Goal: Information Seeking & Learning: Learn about a topic

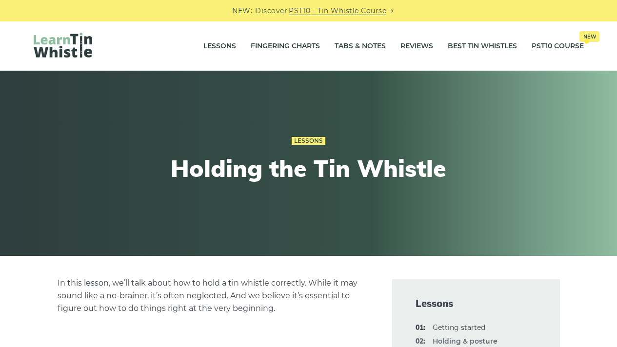
click at [59, 40] on img at bounding box center [63, 45] width 59 height 25
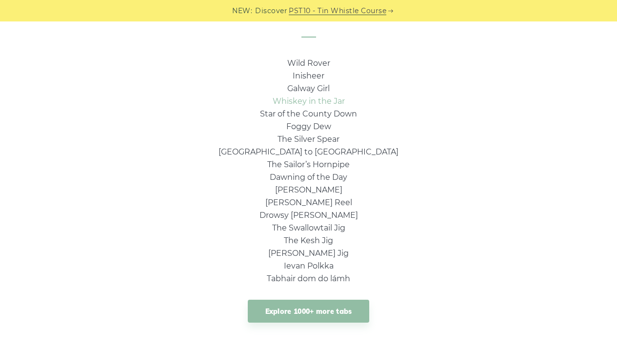
scroll to position [679, 0]
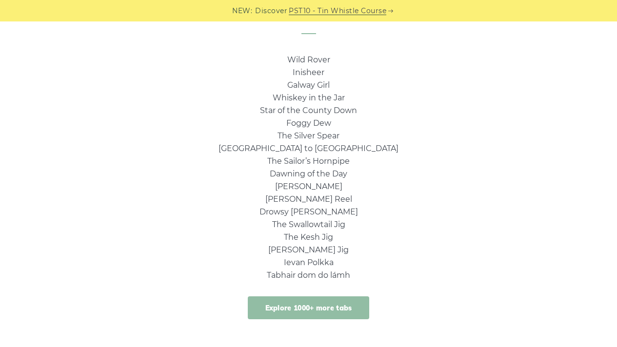
click at [310, 300] on link "Explore 1000+ more tabs" at bounding box center [309, 308] width 122 height 23
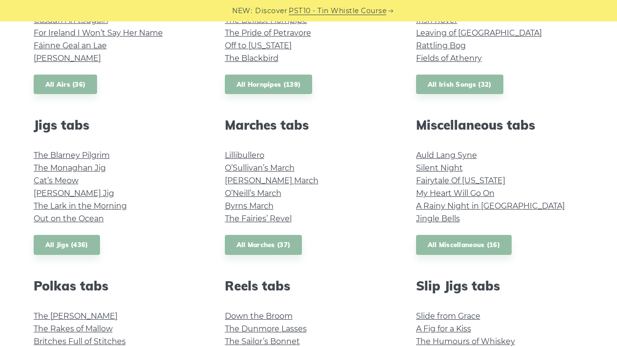
scroll to position [522, 0]
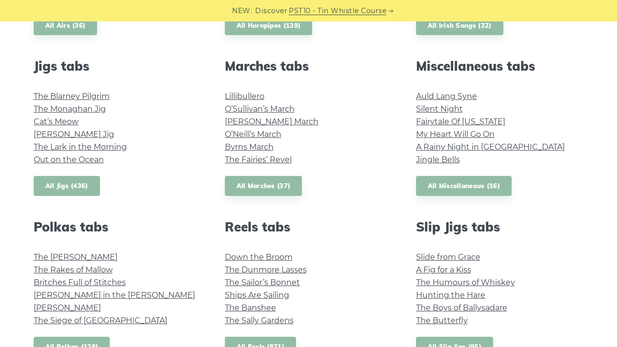
click at [70, 191] on link "All Jigs (436)" at bounding box center [67, 186] width 66 height 20
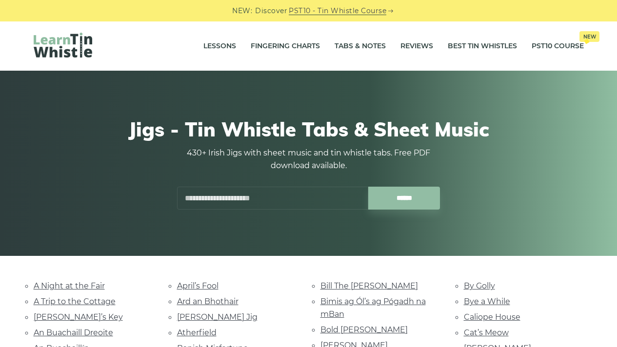
scroll to position [104, 0]
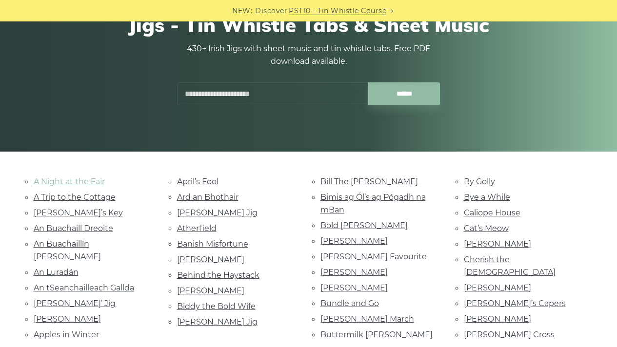
click at [82, 185] on link "A Night at the Fair" at bounding box center [69, 181] width 71 height 9
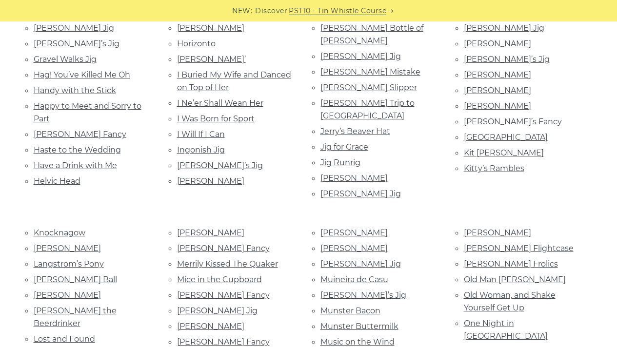
scroll to position [660, 0]
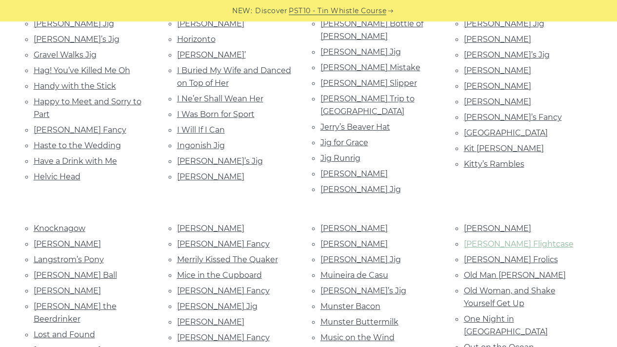
click at [513, 240] on link "O’Broin’s Flightcase" at bounding box center [519, 244] width 110 height 9
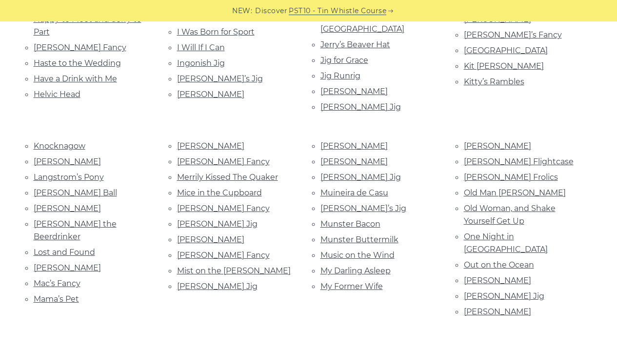
scroll to position [758, 0]
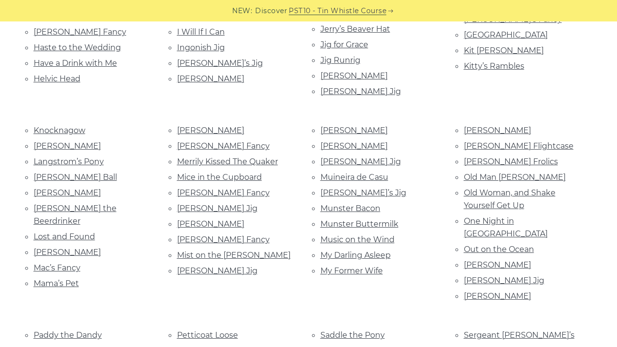
click at [333, 233] on li "Music on the Wind" at bounding box center [380, 239] width 120 height 13
click at [339, 251] on link "My Darling Asleep" at bounding box center [355, 255] width 70 height 9
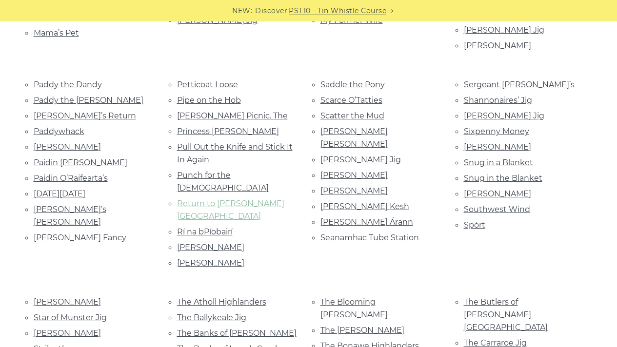
scroll to position [1071, 0]
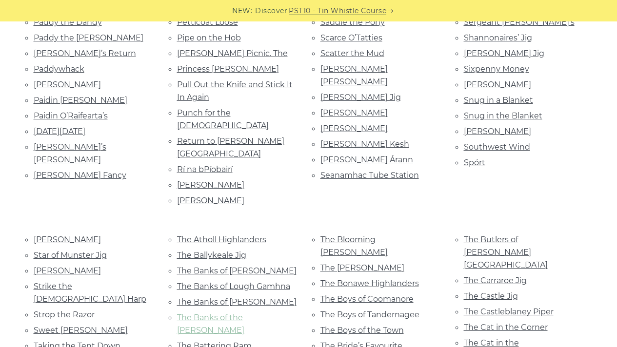
click at [221, 313] on link "The Banks of the Shannon" at bounding box center [210, 324] width 67 height 22
click at [230, 233] on li "The Atholl Highlanders" at bounding box center [237, 239] width 120 height 13
click at [239, 235] on link "The Atholl Highlanders" at bounding box center [221, 239] width 89 height 9
click at [341, 341] on link "The Bride’s Favourite" at bounding box center [361, 345] width 82 height 9
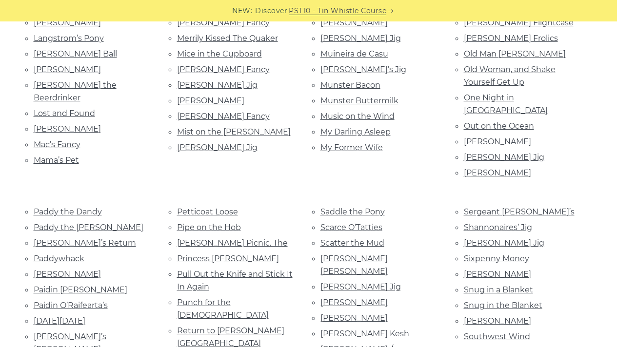
scroll to position [690, 0]
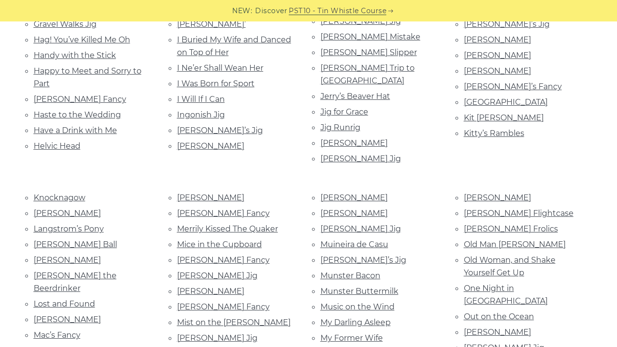
click at [198, 102] on ul "Hennigan’s Horizonto Hughie Travers’ I Buried My Wife and Danced on Top of Her …" at bounding box center [237, 69] width 120 height 166
click at [200, 126] on link "Jackie Small’s Jig" at bounding box center [220, 130] width 86 height 9
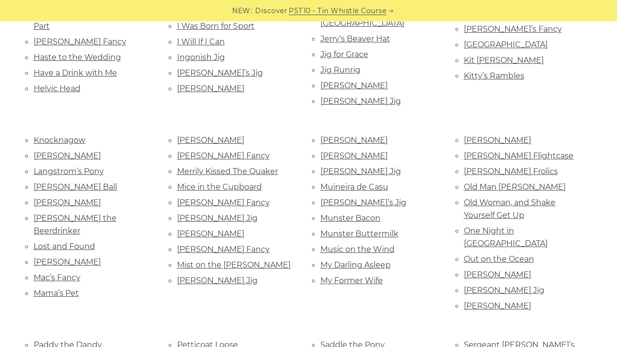
scroll to position [809, 0]
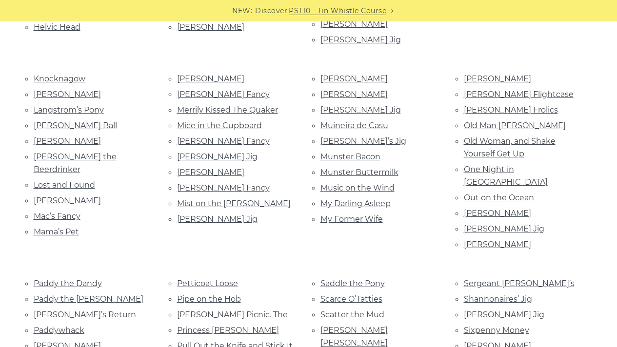
click at [54, 103] on li "Langstrom’s Pony" at bounding box center [94, 109] width 120 height 13
click at [55, 137] on link "Larry O’Gaff" at bounding box center [67, 141] width 67 height 9
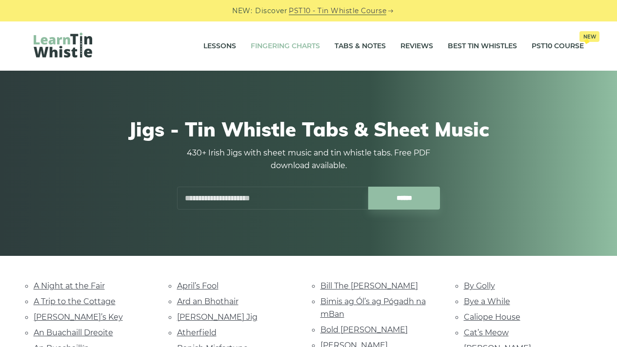
click at [284, 48] on link "Fingering Charts" at bounding box center [285, 46] width 69 height 24
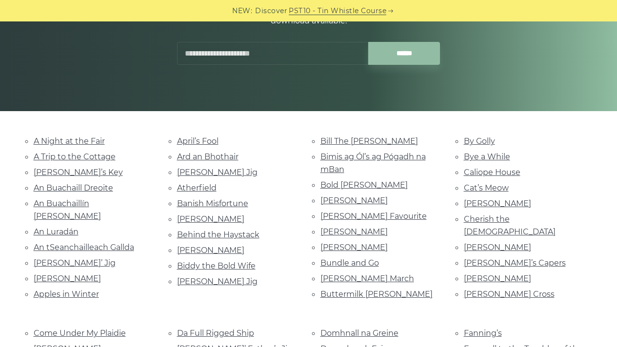
scroll to position [176, 0]
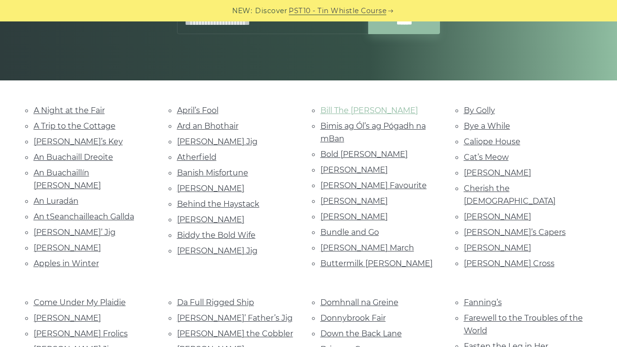
click at [340, 114] on link "Bill The Weaver" at bounding box center [369, 110] width 98 height 9
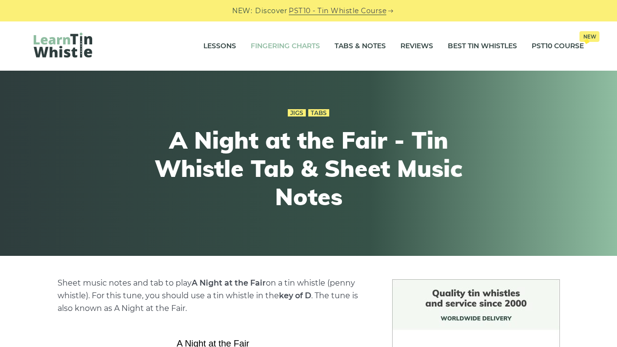
click at [277, 51] on link "Fingering Charts" at bounding box center [285, 46] width 69 height 24
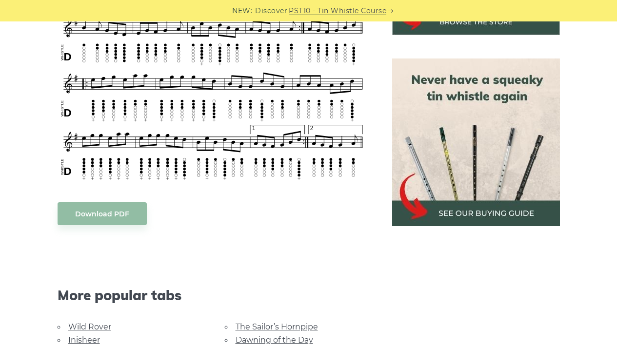
scroll to position [349, 0]
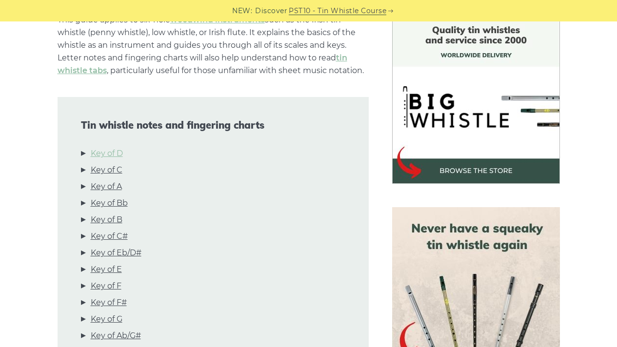
click at [116, 154] on link "Key of D" at bounding box center [107, 153] width 32 height 13
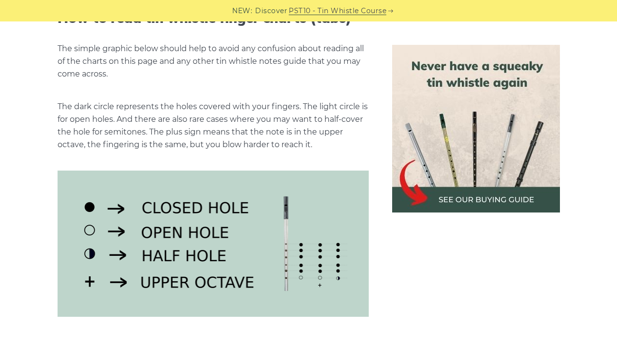
scroll to position [1295, 0]
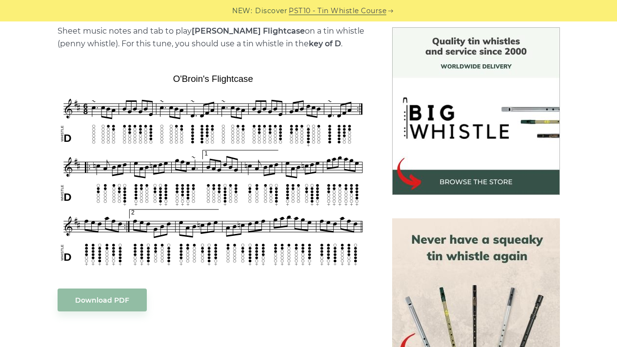
scroll to position [250, 0]
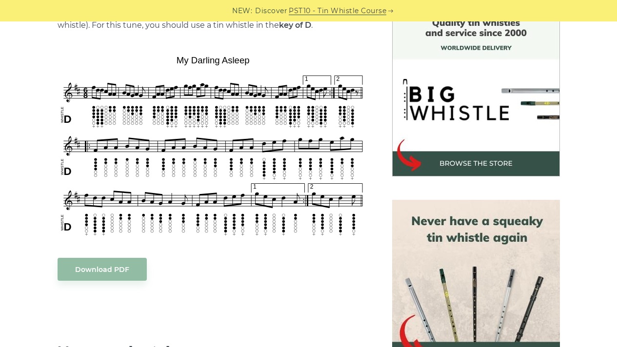
scroll to position [273, 0]
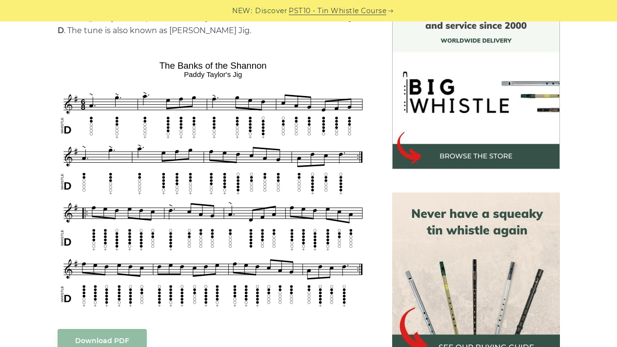
scroll to position [278, 0]
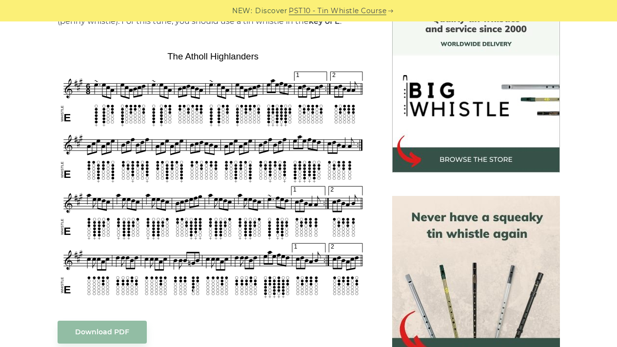
scroll to position [276, 0]
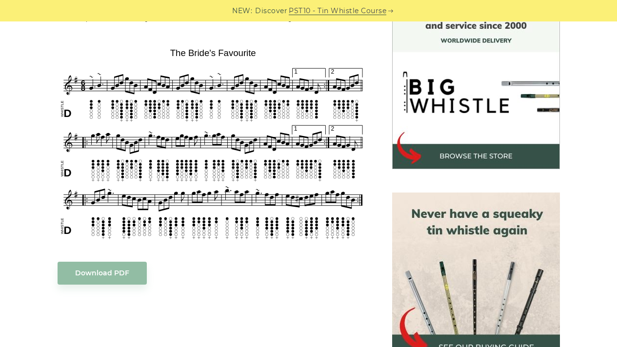
scroll to position [273, 0]
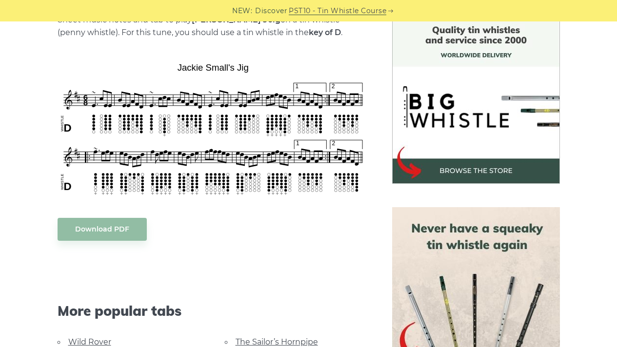
scroll to position [263, 0]
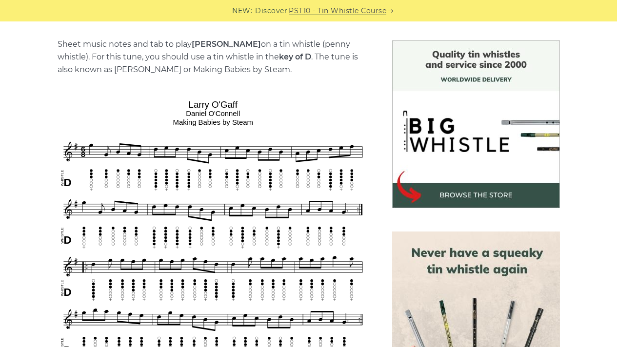
scroll to position [269, 0]
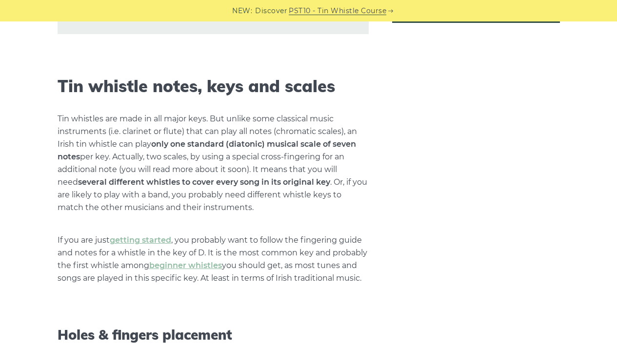
scroll to position [299, 0]
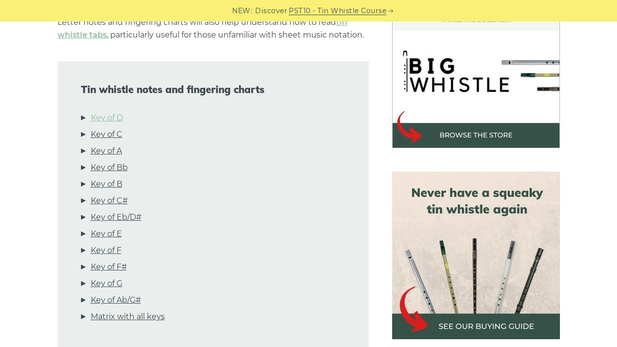
click at [105, 119] on link "Key of D" at bounding box center [107, 118] width 32 height 13
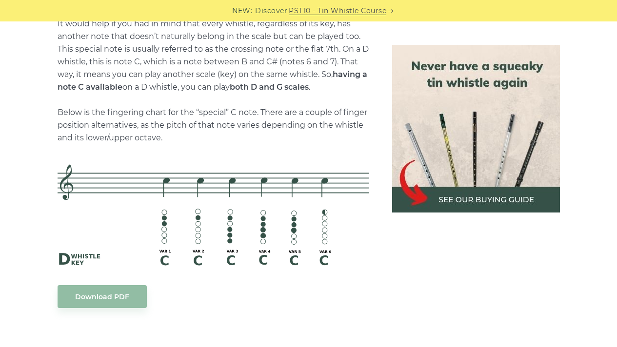
scroll to position [2135, 0]
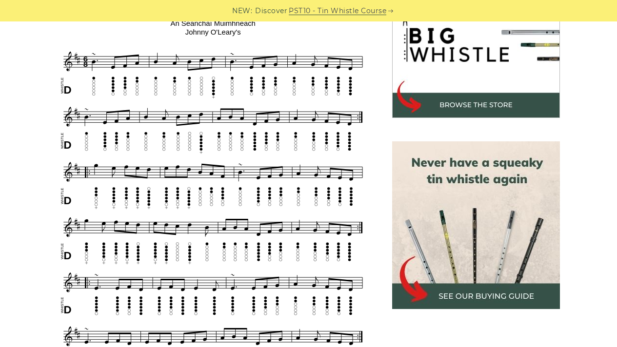
scroll to position [318, 0]
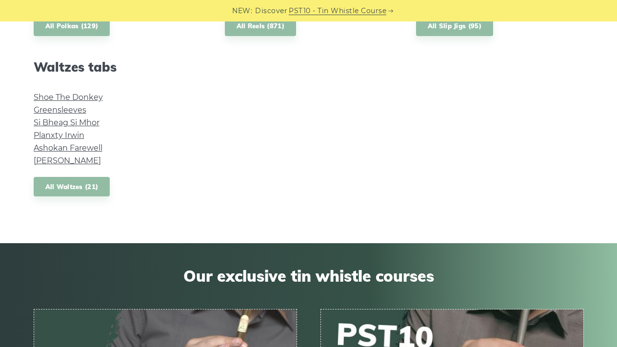
scroll to position [613, 0]
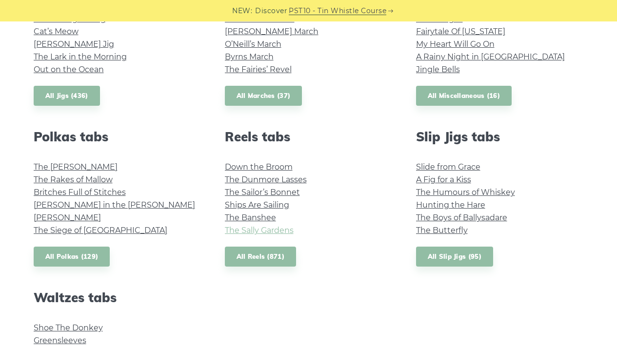
click at [244, 230] on link "The Sally Gardens" at bounding box center [259, 230] width 69 height 9
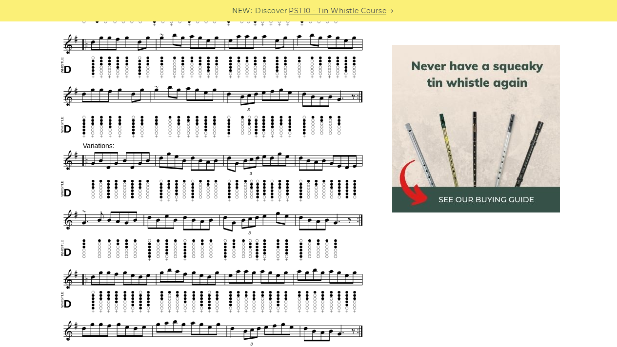
scroll to position [436, 0]
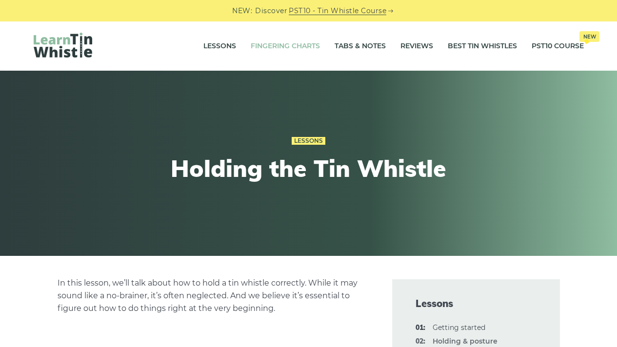
click at [272, 53] on link "Fingering Charts" at bounding box center [285, 46] width 69 height 24
click at [58, 49] on img at bounding box center [63, 45] width 59 height 25
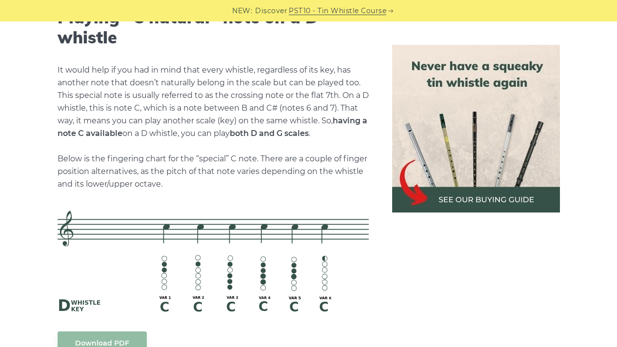
scroll to position [2083, 0]
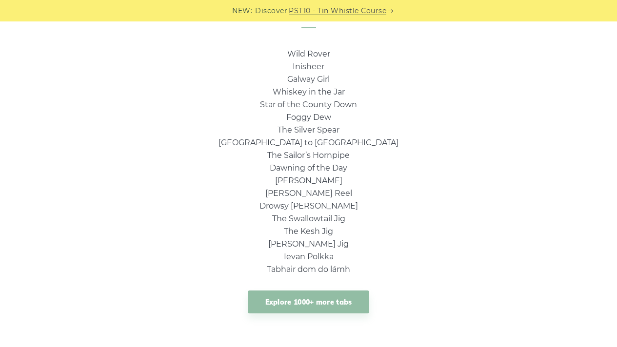
scroll to position [685, 0]
click at [299, 119] on link "Foggy Dew" at bounding box center [308, 116] width 45 height 9
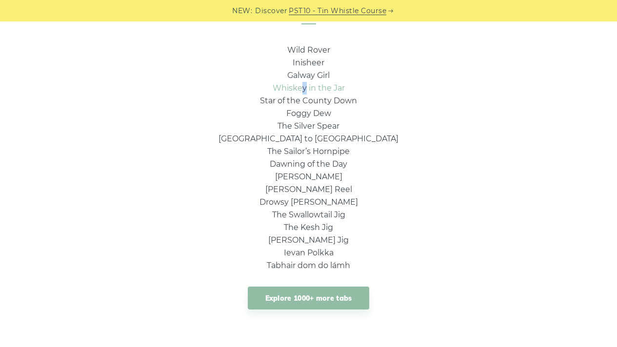
drag, startPoint x: 303, startPoint y: 94, endPoint x: 300, endPoint y: 88, distance: 7.0
click at [304, 85] on li "Whiskey in the Jar" at bounding box center [309, 88] width 180 height 13
click at [300, 88] on link "Whiskey in the Jar" at bounding box center [309, 87] width 72 height 9
click at [283, 137] on link "[GEOGRAPHIC_DATA] to [GEOGRAPHIC_DATA]" at bounding box center [309, 138] width 180 height 9
click at [331, 162] on link "Dawning of the Day" at bounding box center [309, 164] width 78 height 9
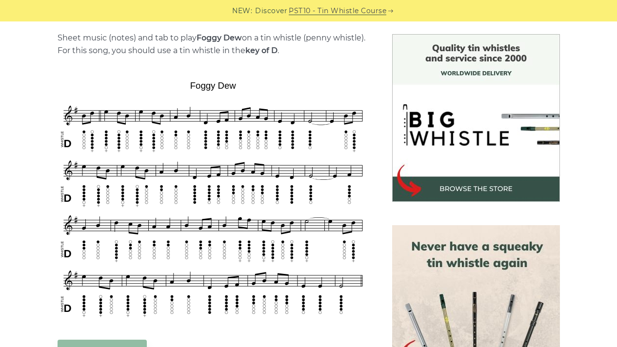
scroll to position [244, 0]
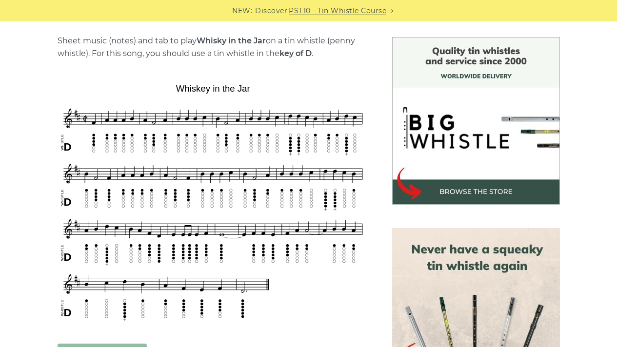
scroll to position [241, 0]
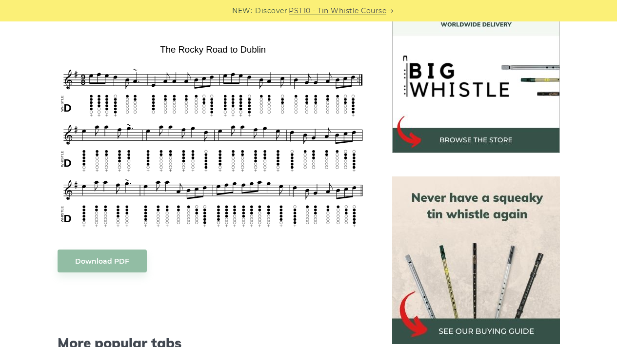
scroll to position [295, 0]
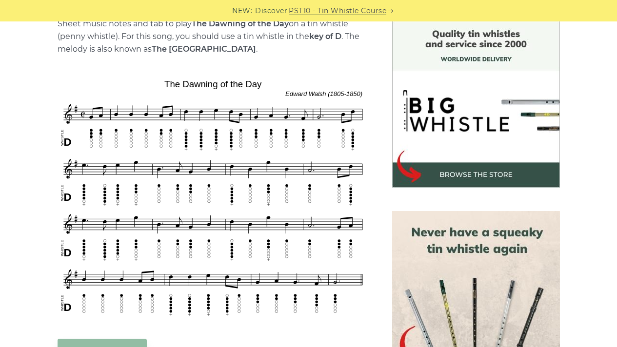
scroll to position [260, 0]
